Goal: Find specific page/section: Find specific page/section

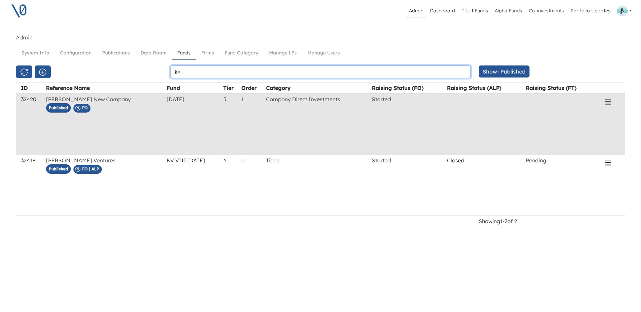
type input "k"
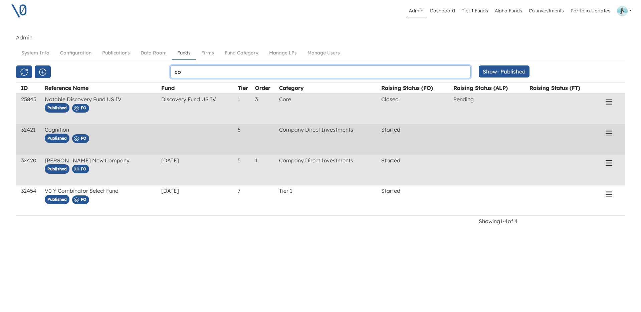
type input "co"
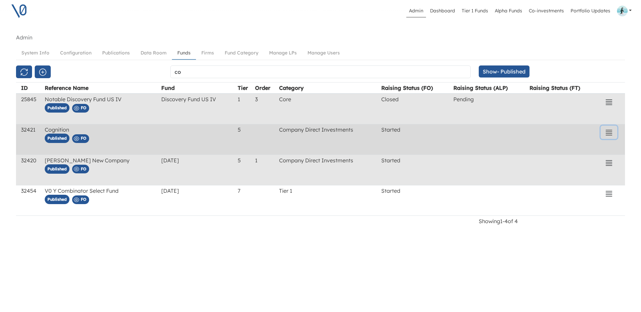
click at [609, 134] on icon "button" at bounding box center [609, 132] width 8 height 8
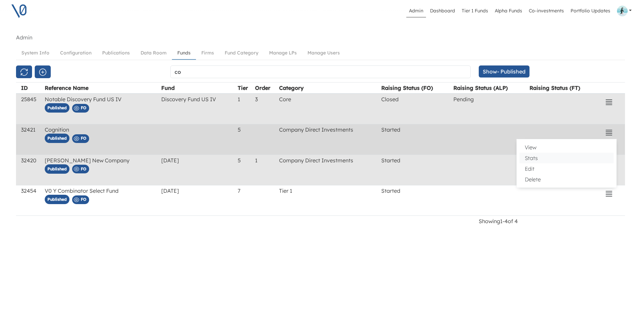
click at [554, 160] on button "Stats" at bounding box center [566, 157] width 94 height 11
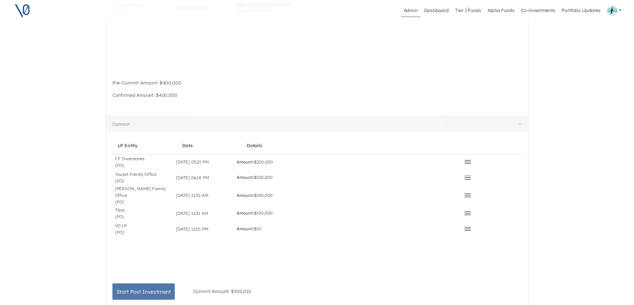
scroll to position [283, 0]
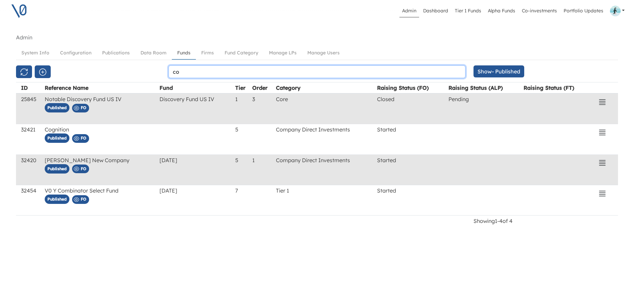
click at [183, 71] on input "co" at bounding box center [316, 71] width 297 height 13
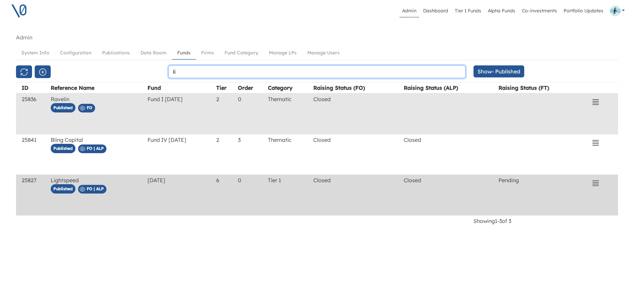
type input "li"
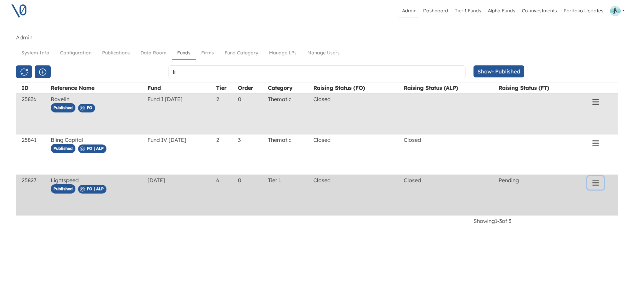
click at [596, 184] on icon "button" at bounding box center [595, 183] width 6 height 5
click at [534, 149] on button "Stats" at bounding box center [554, 146] width 94 height 11
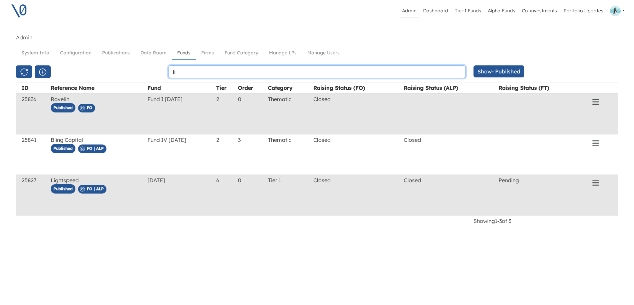
click at [233, 71] on input "li" at bounding box center [316, 71] width 297 height 13
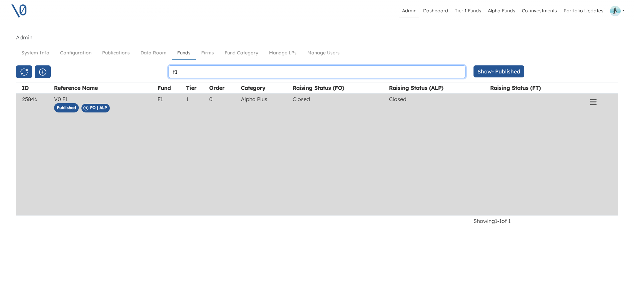
type input "f1"
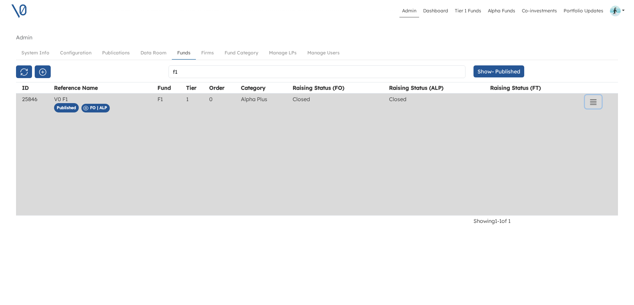
click at [590, 102] on icon "button" at bounding box center [593, 102] width 8 height 8
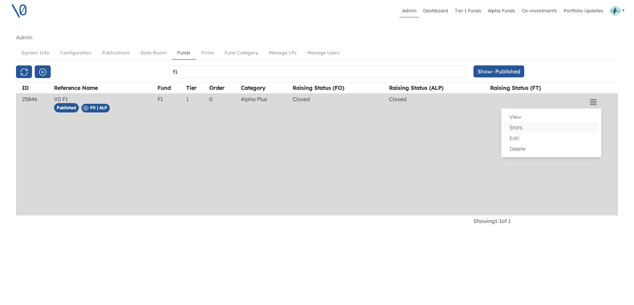
click at [551, 128] on button "Stats" at bounding box center [551, 127] width 94 height 11
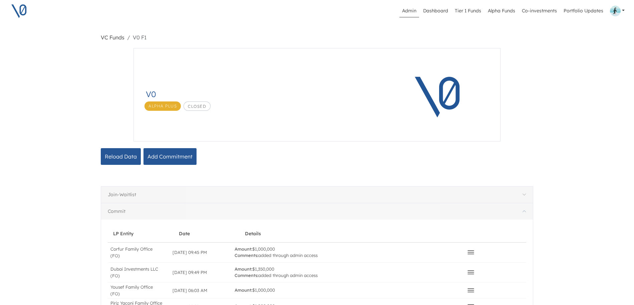
click at [117, 38] on link "VC Funds" at bounding box center [113, 37] width 24 height 7
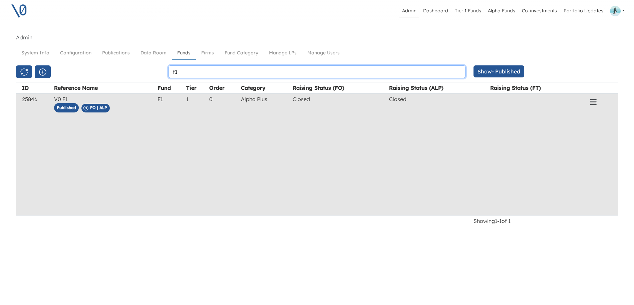
click at [200, 71] on input "f1" at bounding box center [316, 71] width 297 height 13
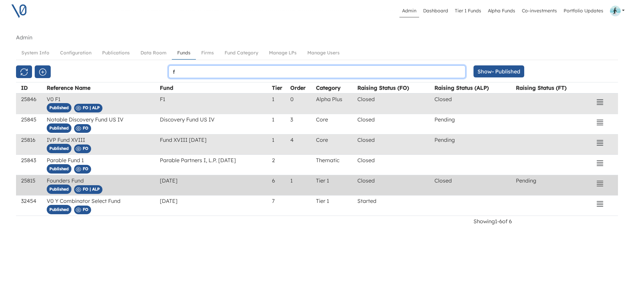
type input "f"
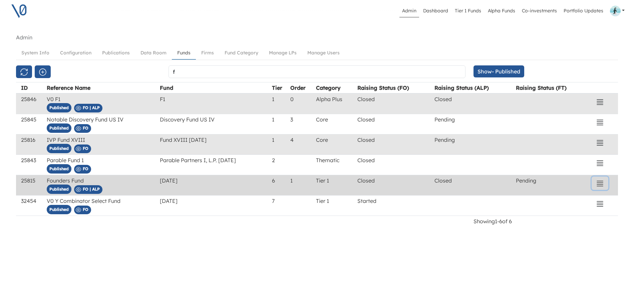
click at [602, 183] on icon "button" at bounding box center [600, 183] width 8 height 8
click at [534, 148] on button "Stats" at bounding box center [559, 146] width 94 height 11
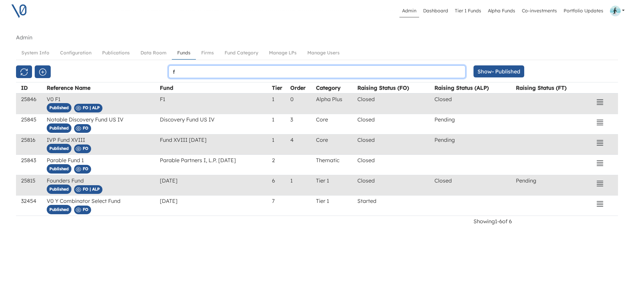
click at [200, 74] on input "f" at bounding box center [316, 71] width 297 height 13
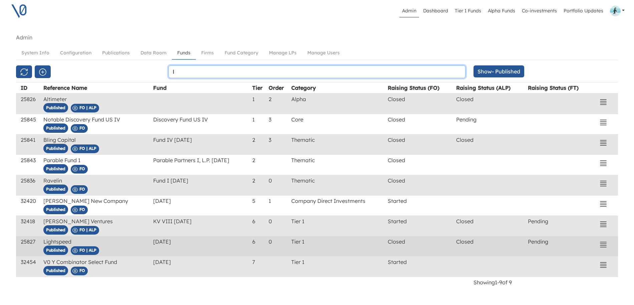
type input "l"
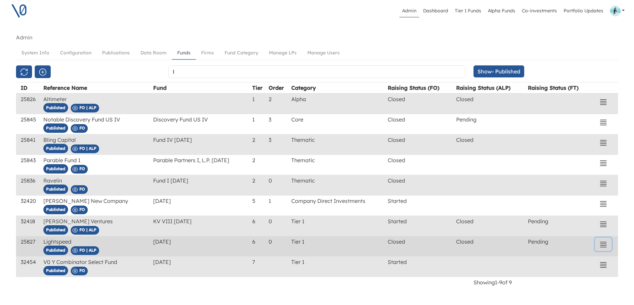
click at [601, 246] on icon "button" at bounding box center [603, 245] width 8 height 8
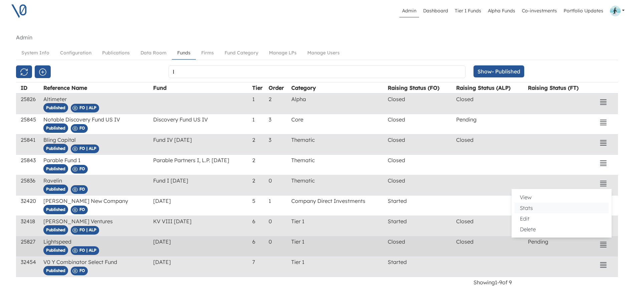
click at [552, 210] on button "Stats" at bounding box center [561, 208] width 94 height 11
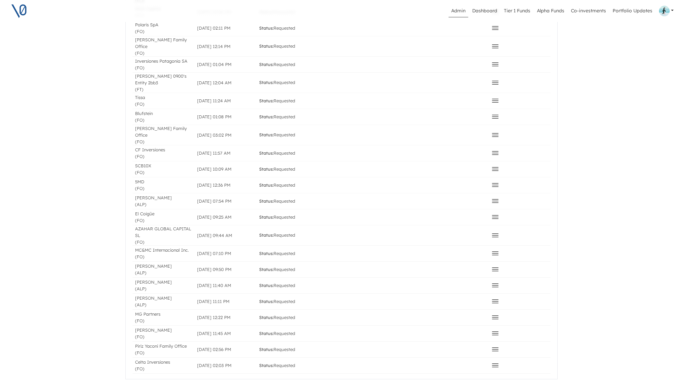
scroll to position [1472, 0]
